Goal: Task Accomplishment & Management: Use online tool/utility

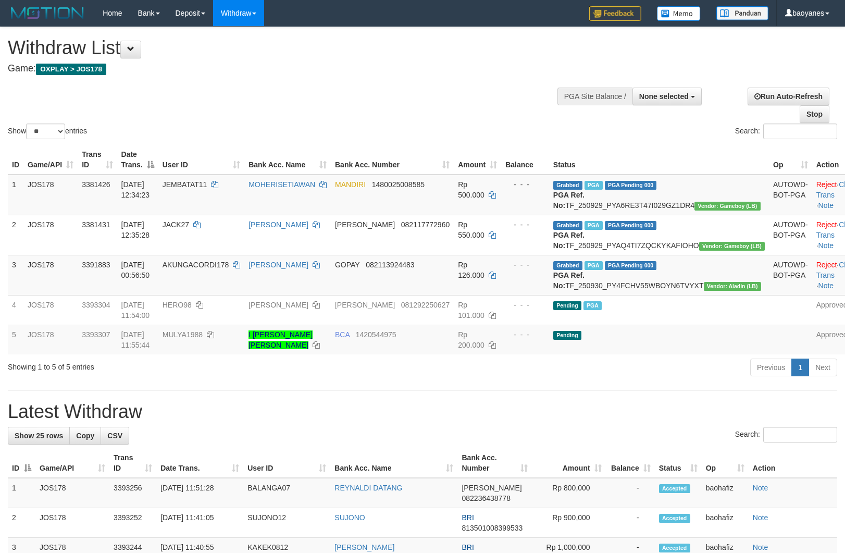
select select
select select "**"
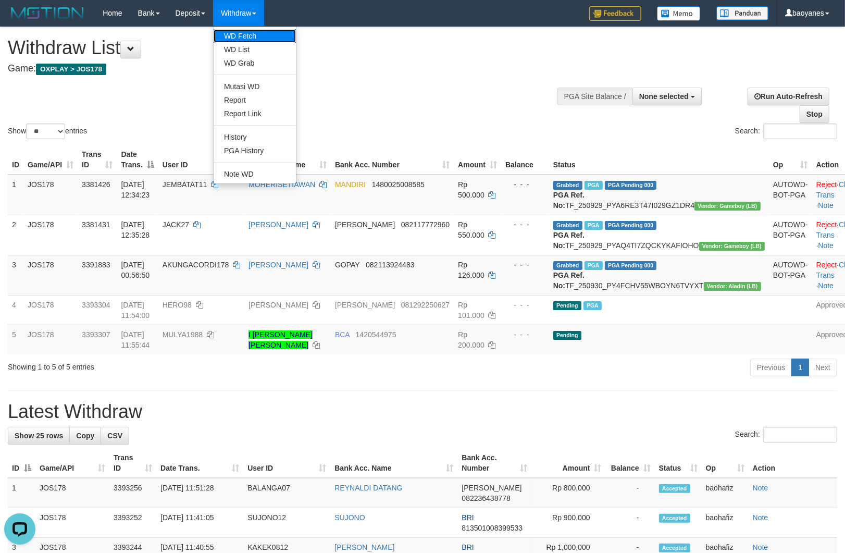
click at [238, 34] on link "WD Fetch" at bounding box center [255, 36] width 82 height 14
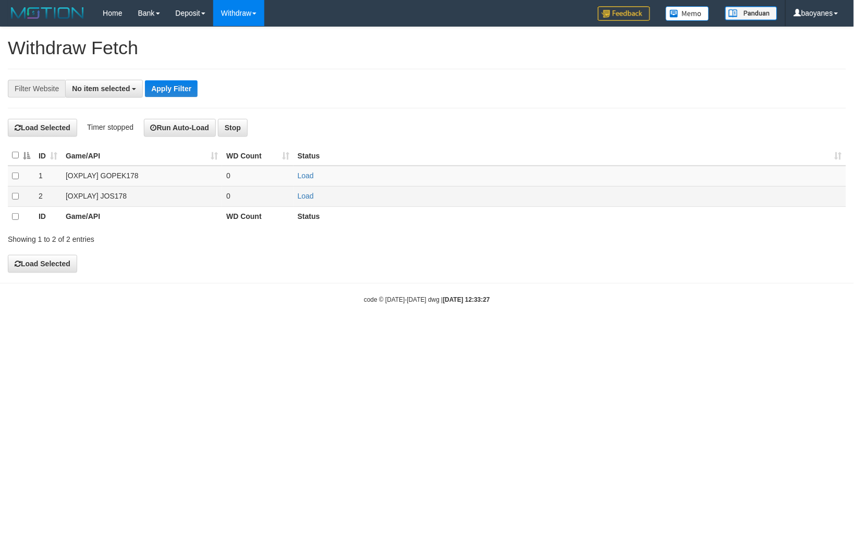
click at [115, 201] on td "[OXPLAY] JOS178" at bounding box center [141, 196] width 160 height 20
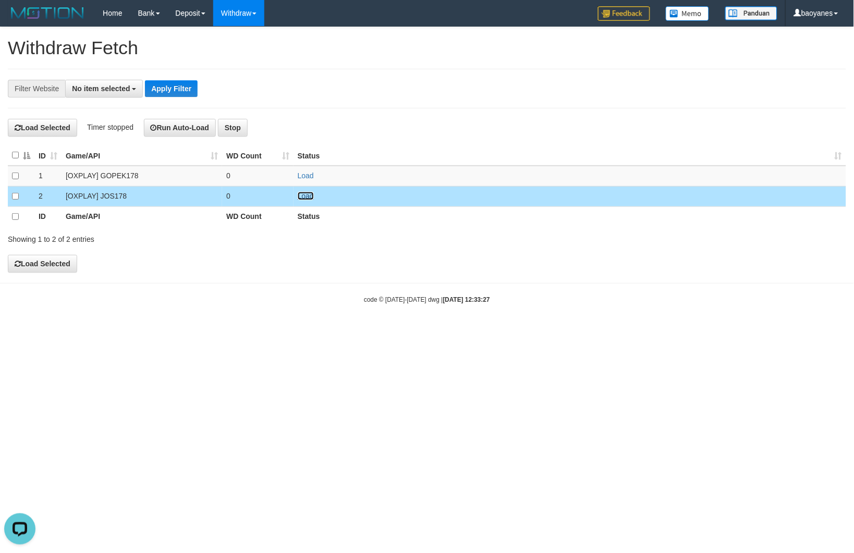
click at [311, 196] on link "Load" at bounding box center [306, 196] width 16 height 8
click at [117, 89] on span "No item selected" at bounding box center [101, 88] width 58 height 8
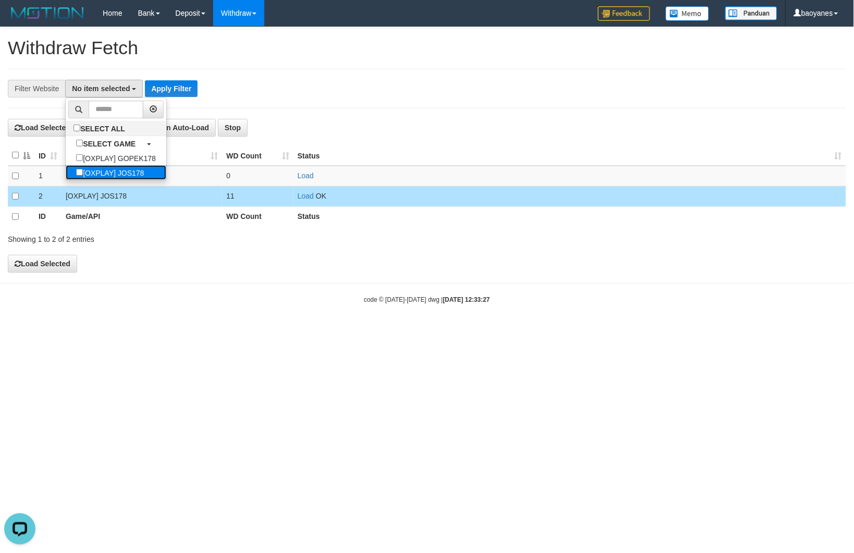
click at [146, 170] on label "[OXPLAY] JOS178" at bounding box center [110, 172] width 89 height 15
select select "****"
click at [177, 87] on button "Apply Filter" at bounding box center [176, 88] width 53 height 17
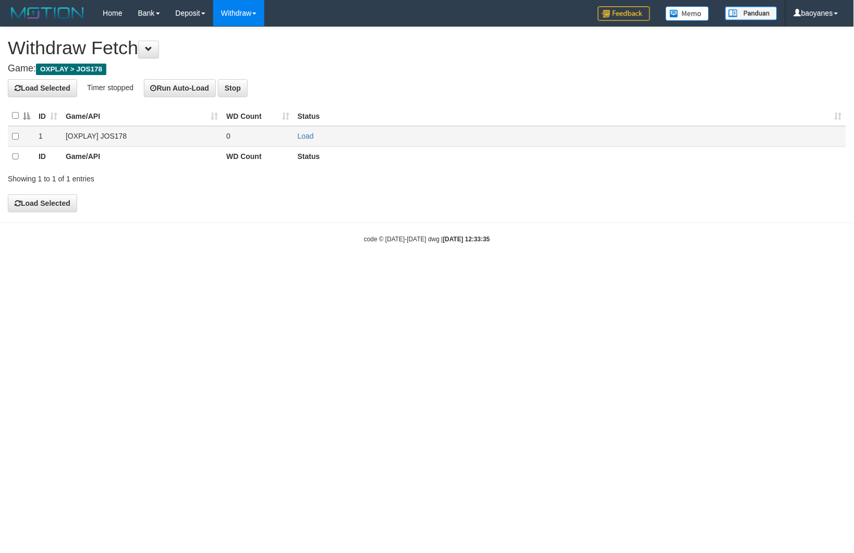
click at [121, 139] on td "[OXPLAY] JOS178" at bounding box center [141, 136] width 160 height 20
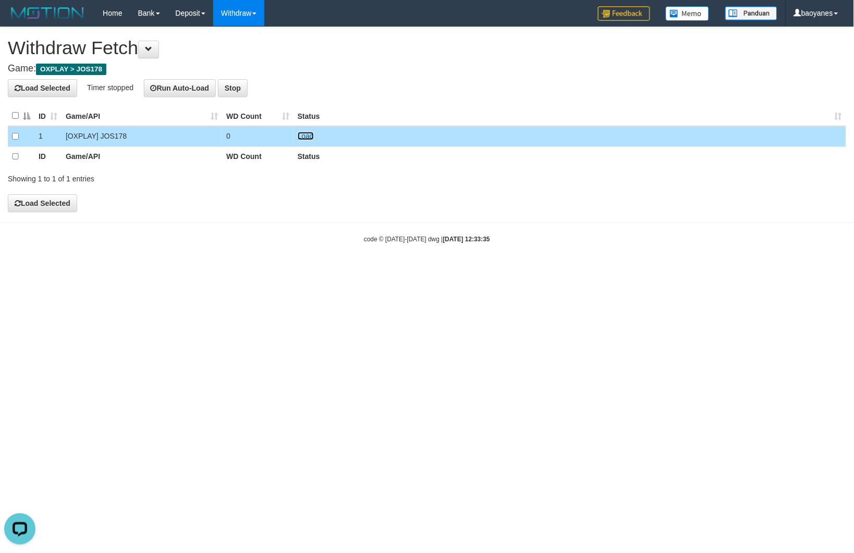
click at [308, 134] on link "Load" at bounding box center [306, 136] width 16 height 8
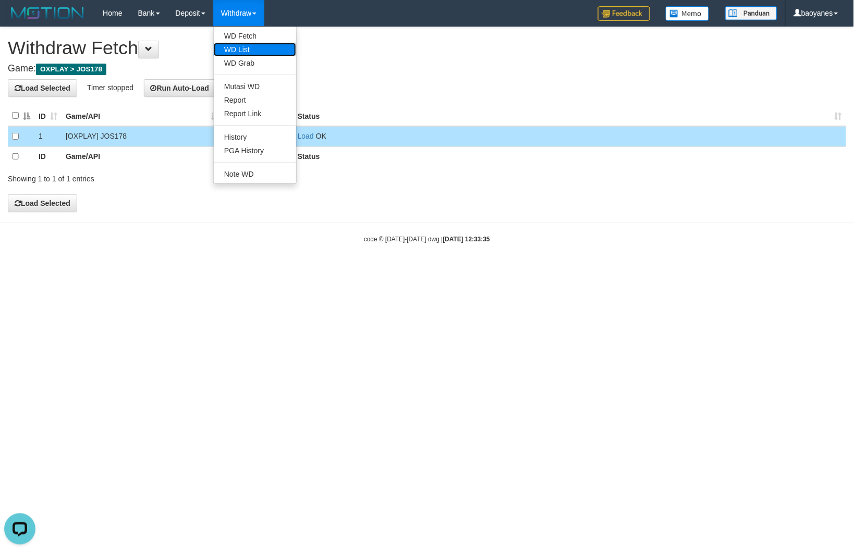
click at [252, 46] on link "WD List" at bounding box center [255, 50] width 82 height 14
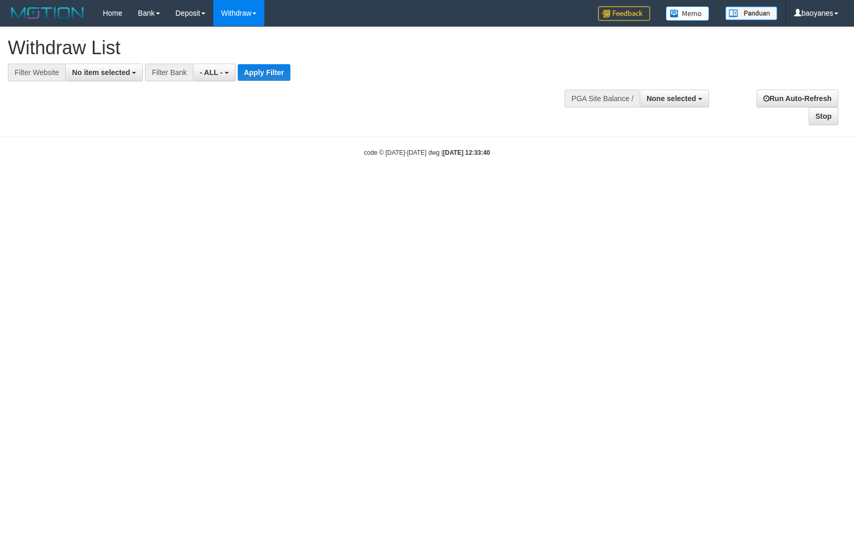
select select
click at [118, 71] on span "No item selected" at bounding box center [101, 72] width 58 height 8
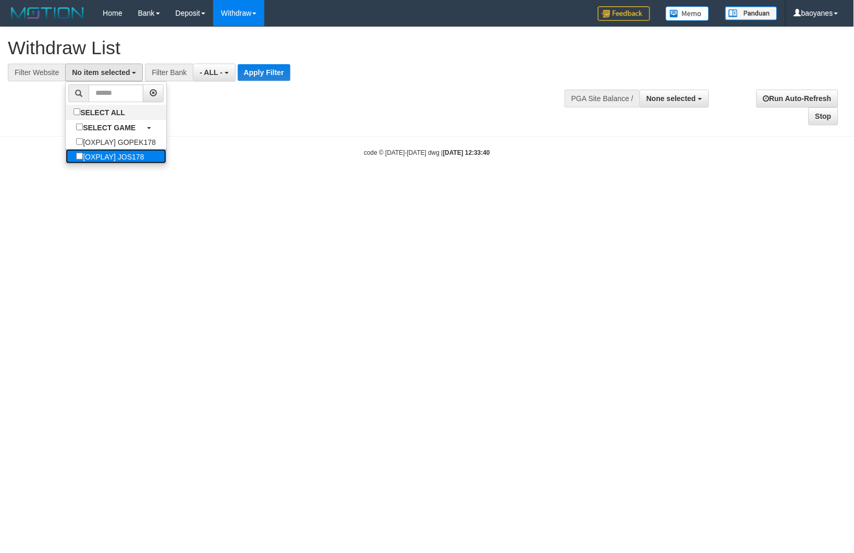
click at [138, 159] on label "[OXPLAY] JOS178" at bounding box center [110, 156] width 89 height 15
select select "****"
click at [280, 75] on button "Apply Filter" at bounding box center [268, 72] width 53 height 17
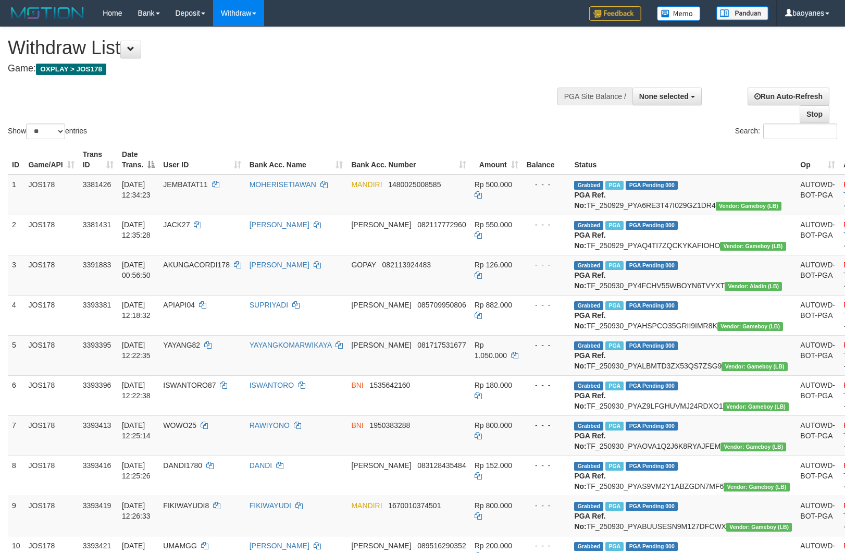
select select
select select "**"
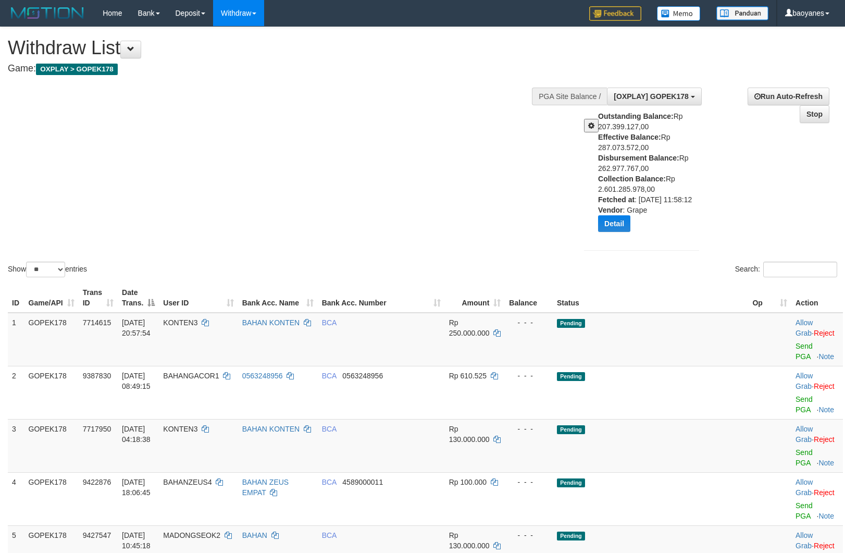
select select "**"
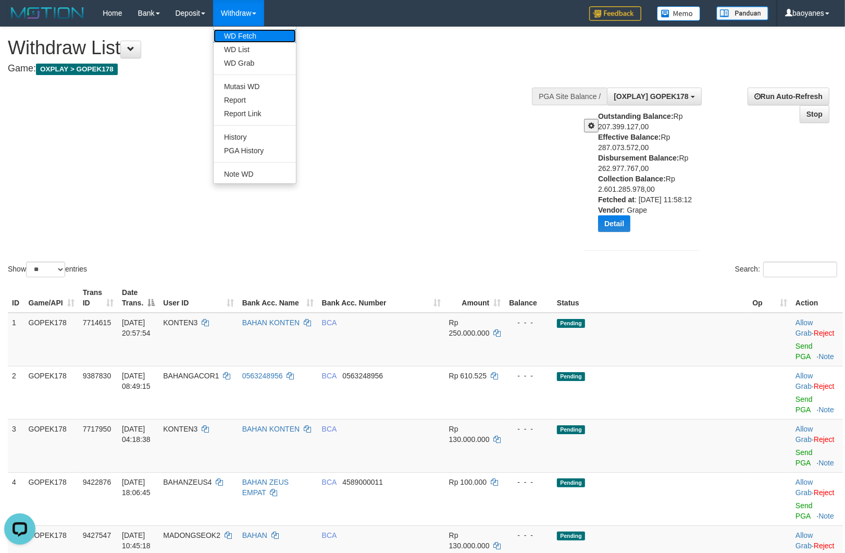
click at [252, 32] on link "WD Fetch" at bounding box center [255, 36] width 82 height 14
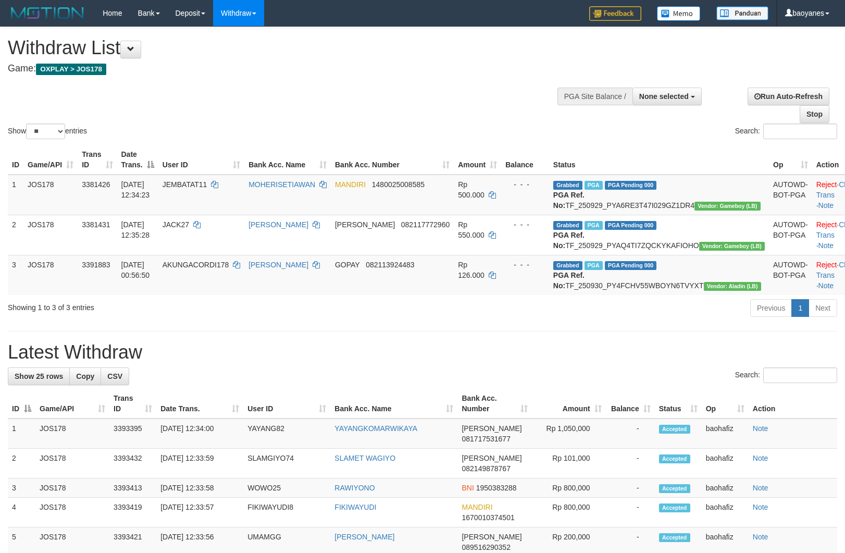
select select
select select "**"
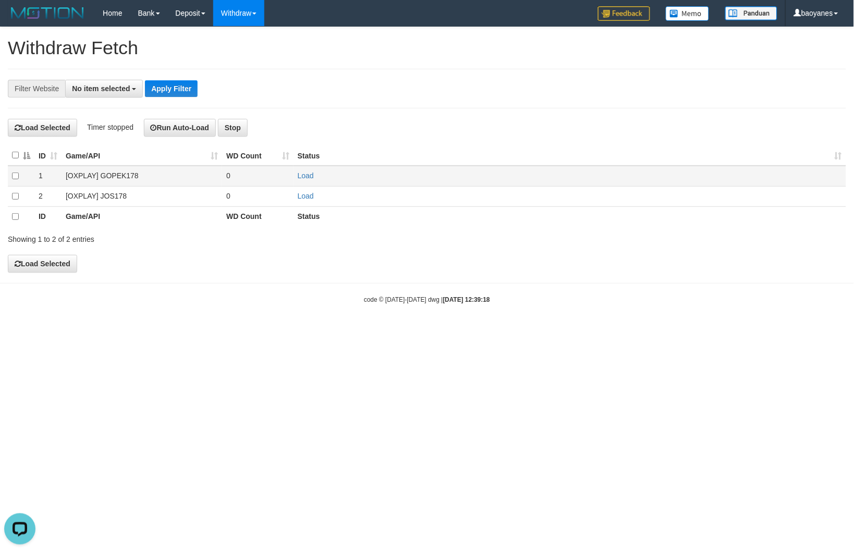
click at [134, 177] on td "[OXPLAY] GOPEK178" at bounding box center [141, 176] width 160 height 20
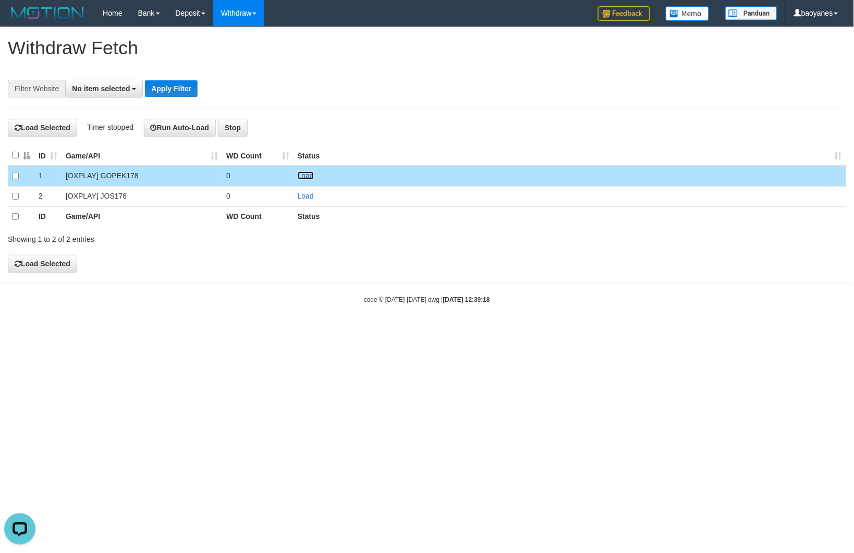
click at [306, 174] on link "Load" at bounding box center [306, 175] width 16 height 8
click at [132, 87] on button "No item selected" at bounding box center [104, 89] width 78 height 18
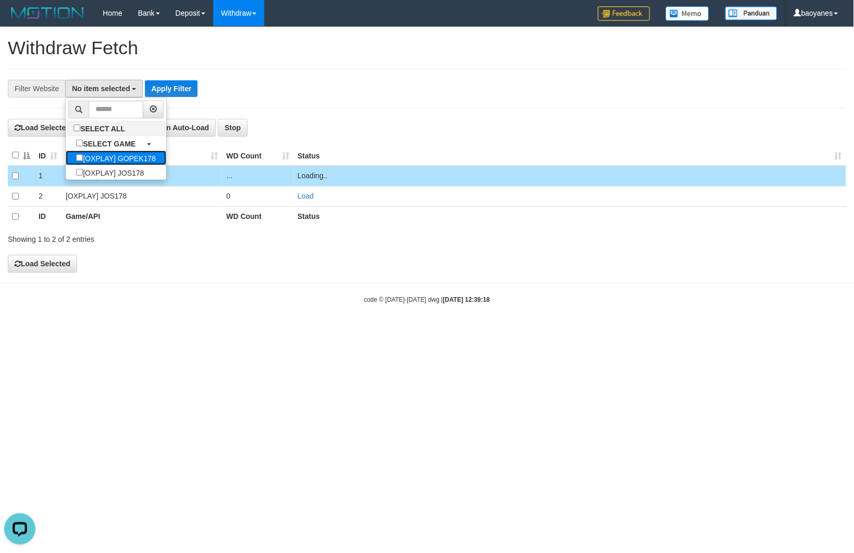
click at [142, 160] on label "[OXPLAY] GOPEK178" at bounding box center [116, 158] width 101 height 15
select select "***"
click at [211, 85] on button "Apply Filter" at bounding box center [188, 88] width 53 height 17
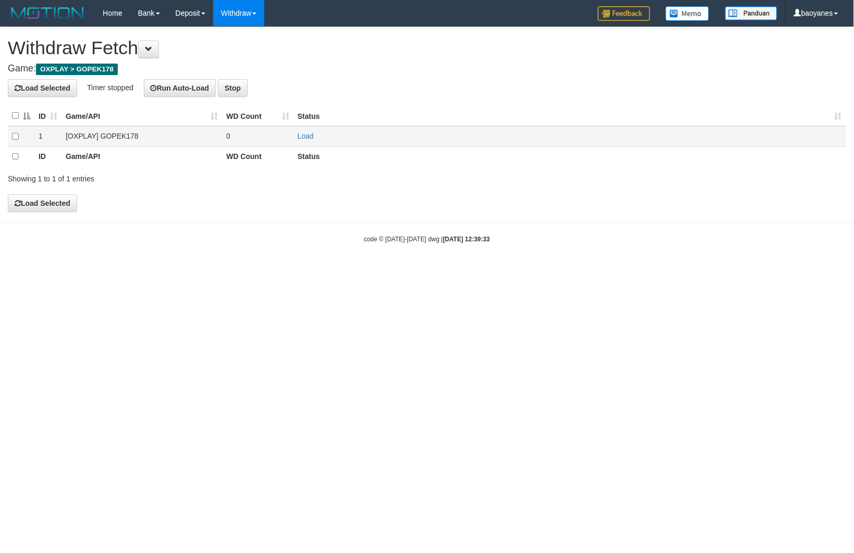
click at [83, 133] on td "[OXPLAY] GOPEK178" at bounding box center [141, 136] width 160 height 20
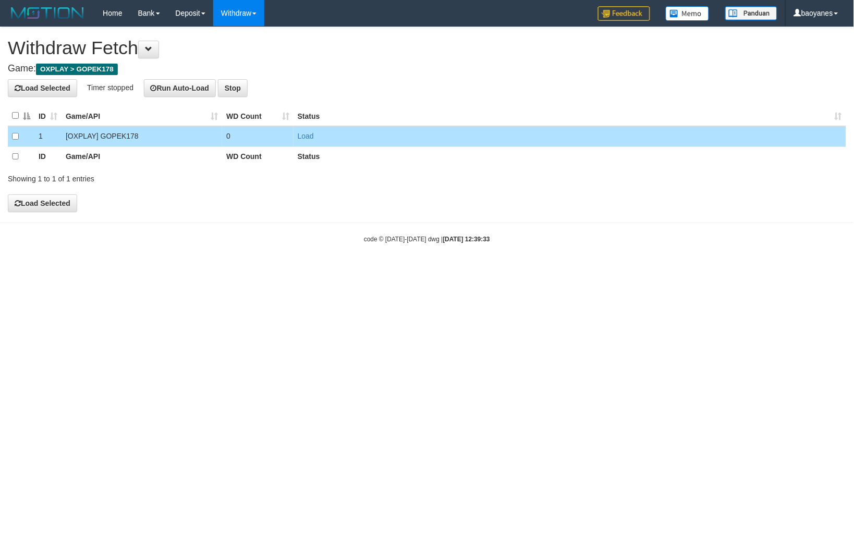
click at [300, 131] on td "Load" at bounding box center [569, 136] width 552 height 20
click at [301, 137] on link "Load" at bounding box center [306, 136] width 16 height 8
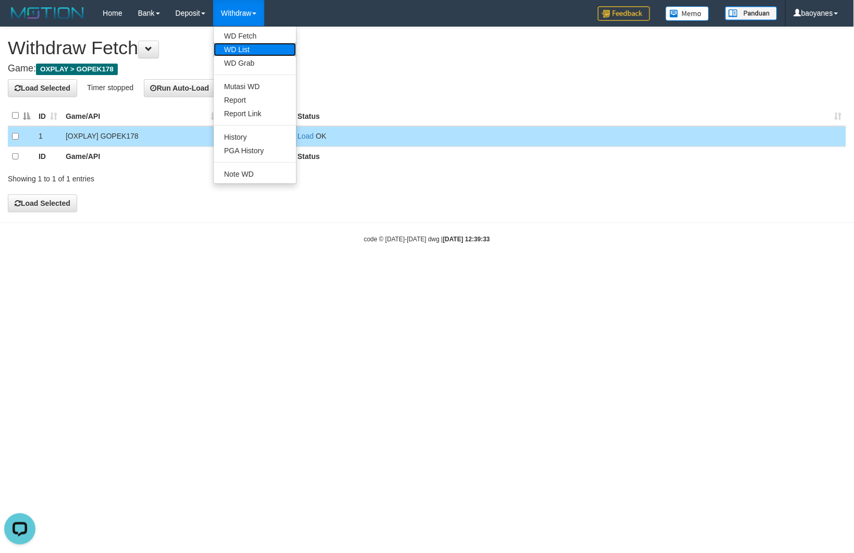
click at [246, 50] on link "WD List" at bounding box center [255, 50] width 82 height 14
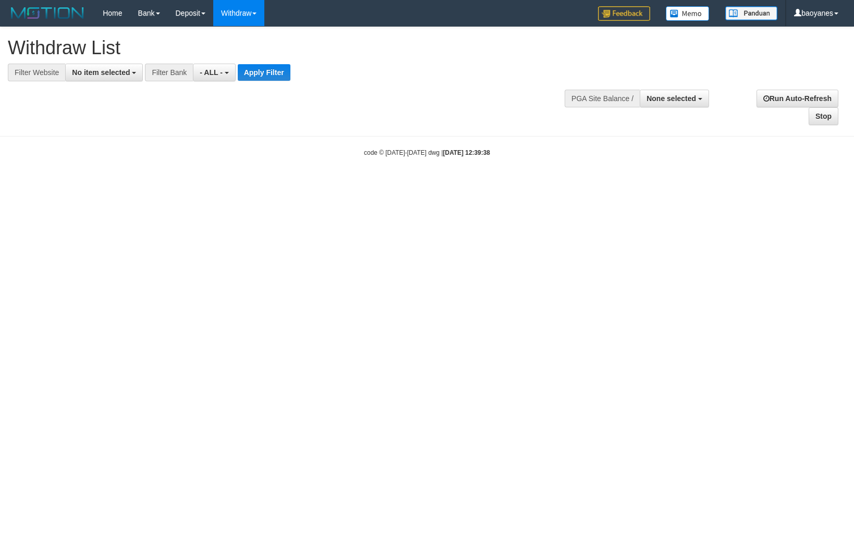
select select
click at [121, 74] on span "No item selected" at bounding box center [101, 72] width 58 height 8
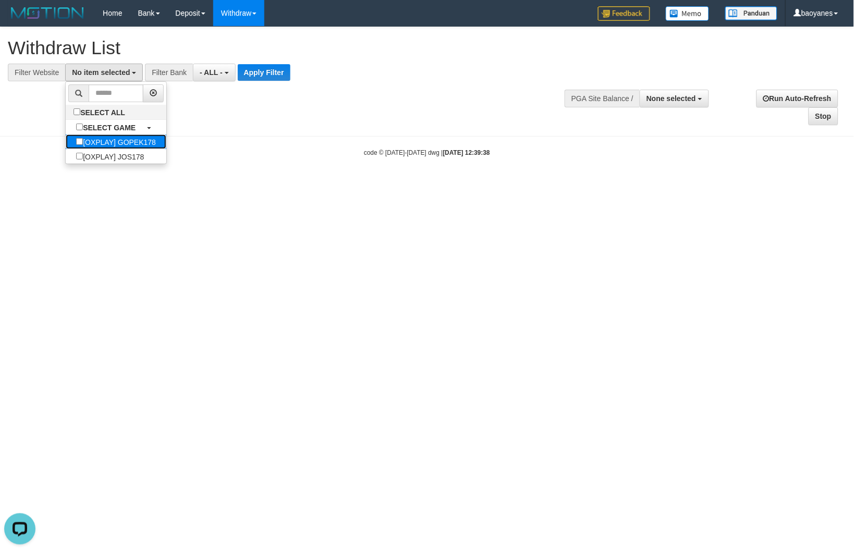
click at [139, 141] on label "[OXPLAY] GOPEK178" at bounding box center [116, 141] width 101 height 15
select select "***"
click at [278, 75] on button "Apply Filter" at bounding box center [280, 72] width 53 height 17
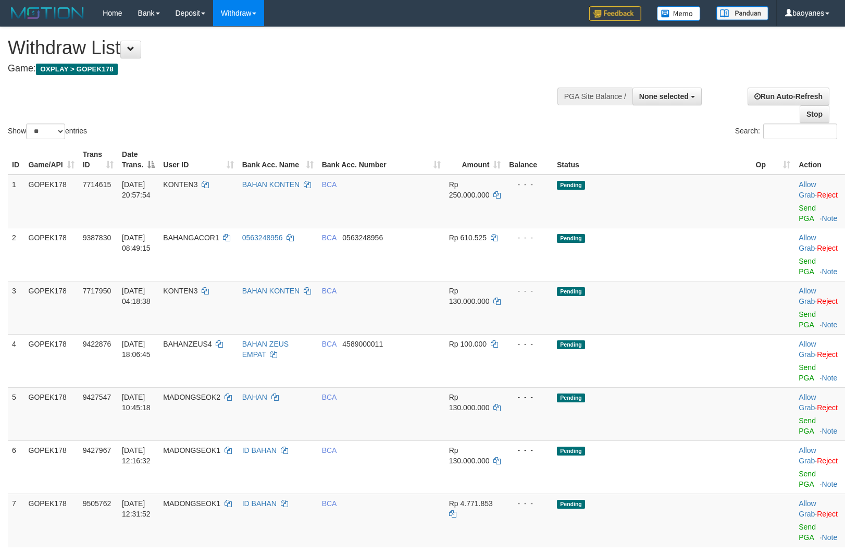
select select
select select "**"
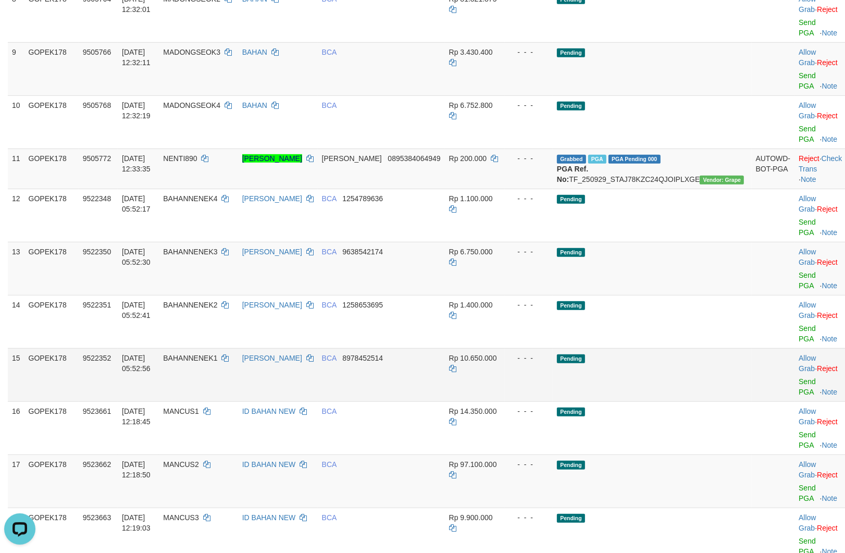
scroll to position [521, 0]
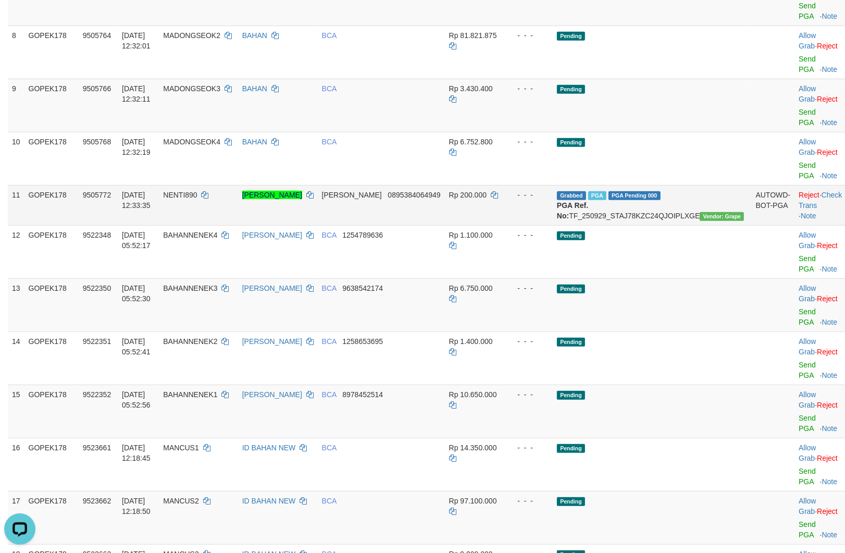
click at [681, 185] on td "Grabbed PGA PGA Pending 000 {"status":"000","data":{"unique_id":"805-9505772-20…" at bounding box center [652, 205] width 199 height 40
copy td "TF_250929_STAJ78KZC24QJOIPLXGE"
click at [687, 185] on td "Grabbed PGA PGA Pending 000 {"status":"000","data":{"unique_id":"805-9505772-20…" at bounding box center [652, 205] width 199 height 40
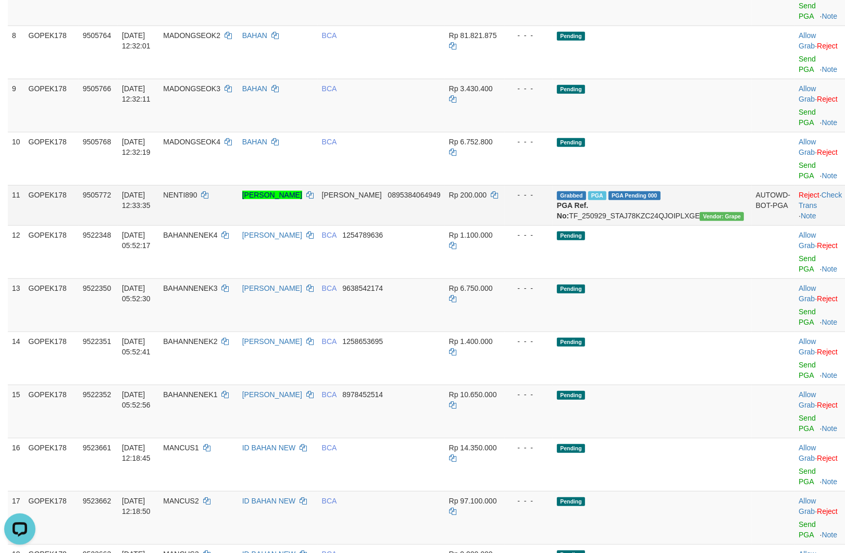
click at [687, 185] on td "Grabbed PGA PGA Pending 000 {"status":"000","data":{"unique_id":"805-9505772-20…" at bounding box center [652, 205] width 199 height 40
click at [221, 185] on td "NENTI890" at bounding box center [198, 205] width 79 height 40
copy span "NENTI890"
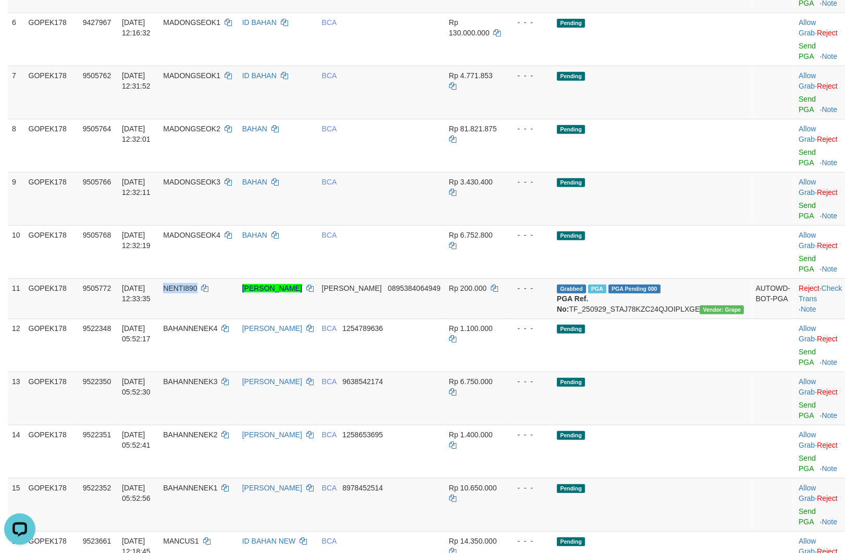
scroll to position [405, 0]
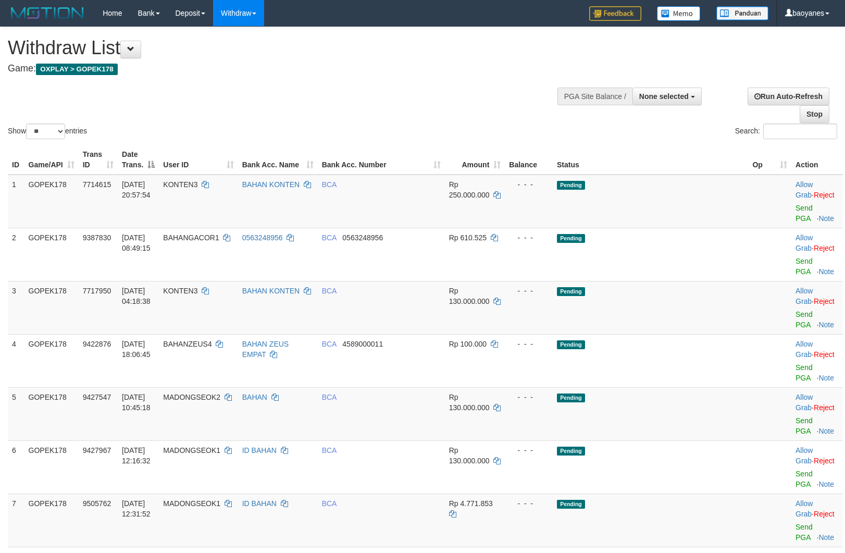
select select
select select "**"
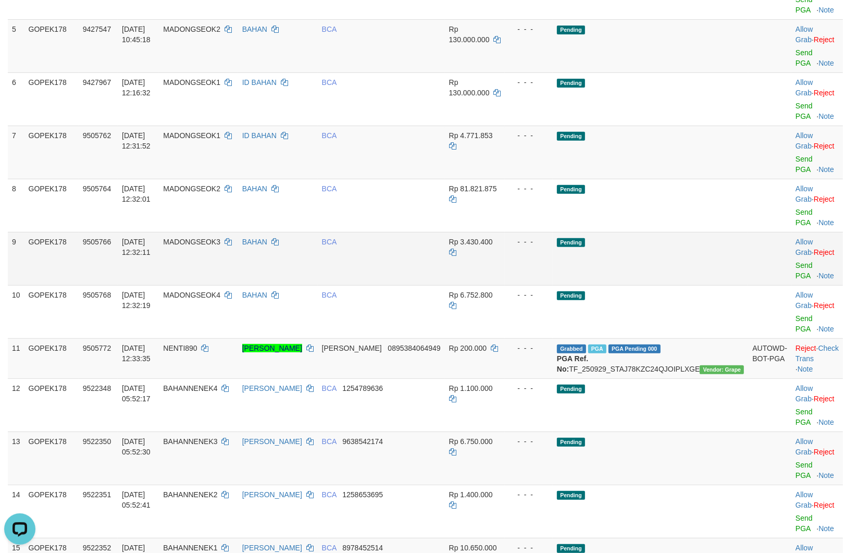
scroll to position [289, 0]
